Goal: Check status: Check status

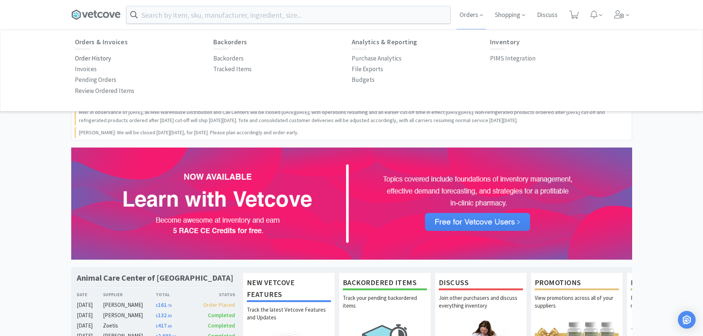
click at [91, 58] on p "Order History" at bounding box center [93, 59] width 36 height 10
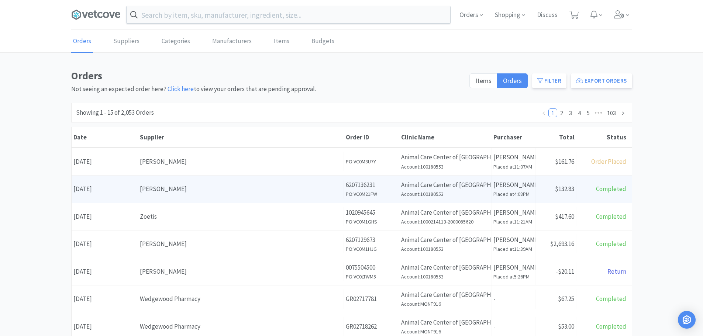
click at [198, 193] on div "[PERSON_NAME]" at bounding box center [241, 189] width 202 height 10
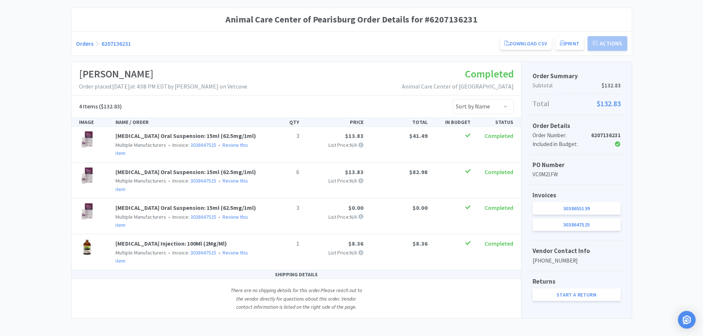
scroll to position [61, 0]
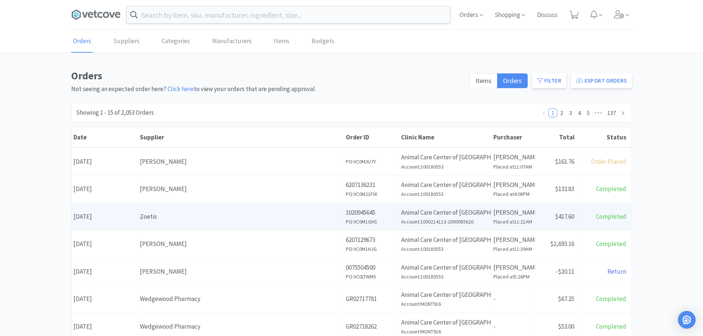
click at [174, 213] on div "Zoetis" at bounding box center [241, 217] width 202 height 10
